Goal: Task Accomplishment & Management: Use online tool/utility

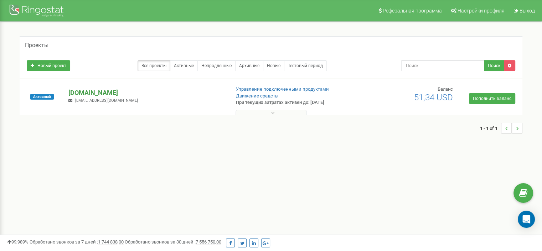
click at [113, 90] on p "[DOMAIN_NAME]" at bounding box center [146, 92] width 156 height 9
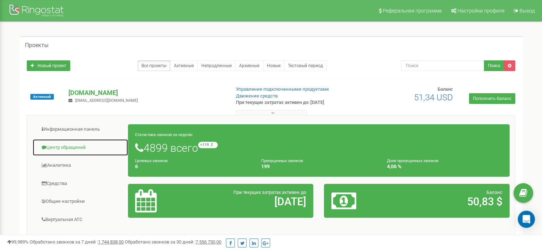
click at [83, 142] on link "Центр обращений" at bounding box center [80, 147] width 96 height 17
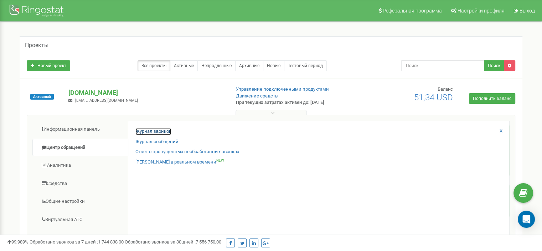
click at [147, 131] on link "Журнал звонков" at bounding box center [154, 131] width 36 height 7
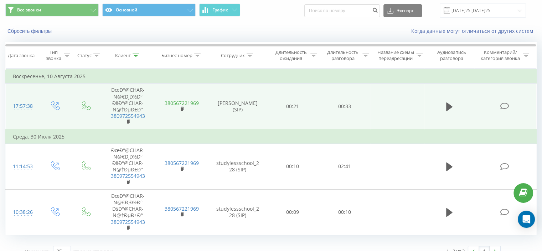
scroll to position [33, 0]
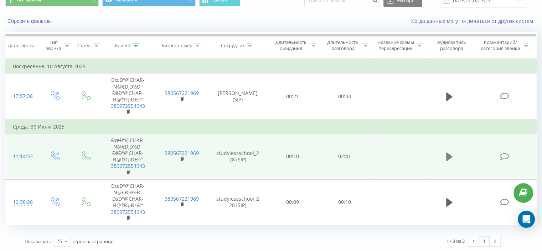
click at [449, 156] on icon at bounding box center [449, 156] width 6 height 9
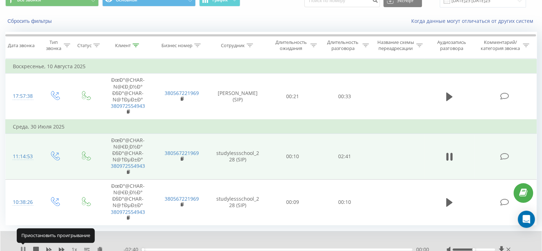
click at [25, 246] on icon at bounding box center [24, 249] width 1 height 6
click at [97, 249] on icon at bounding box center [100, 248] width 6 height 5
